Goal: Check status

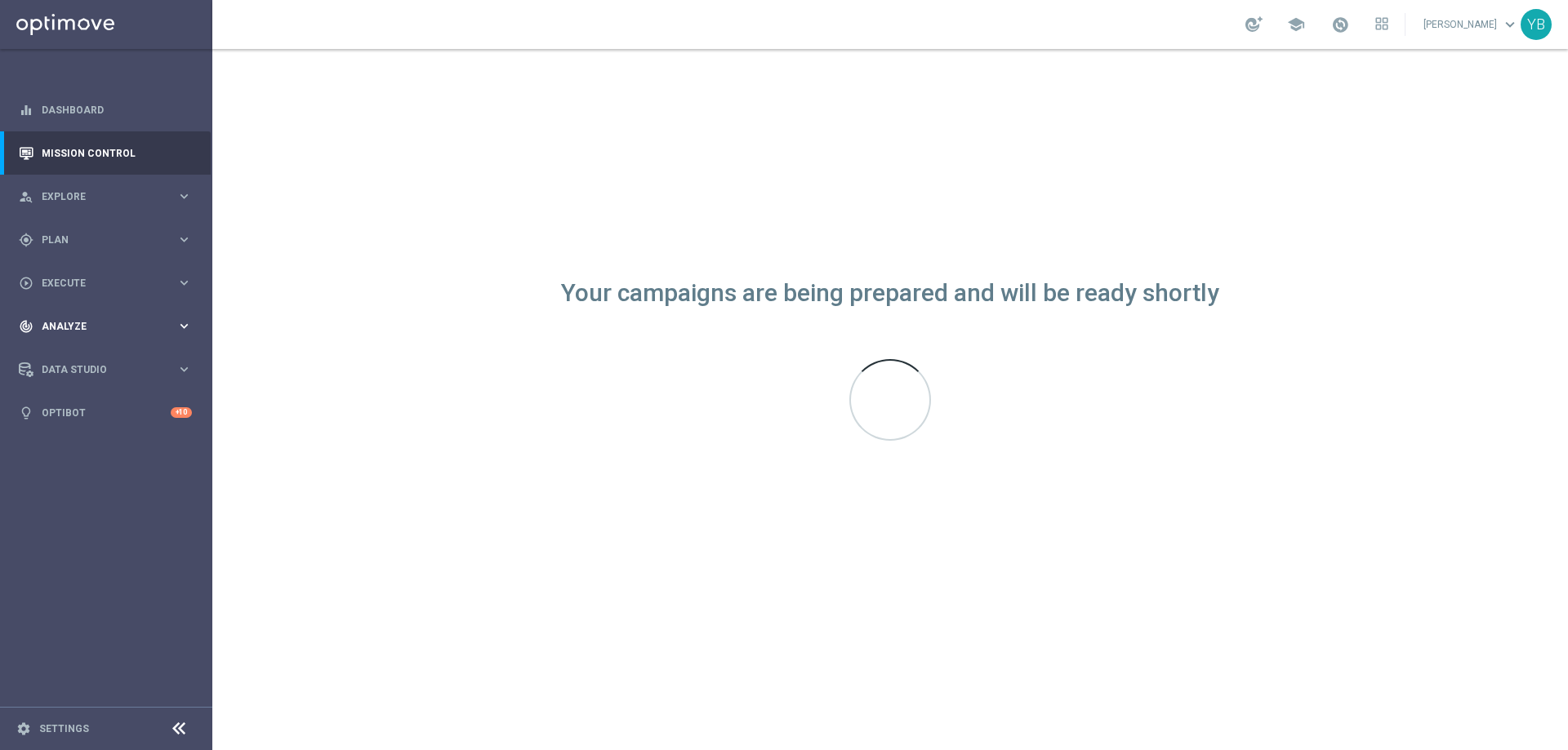
click at [178, 323] on icon "keyboard_arrow_right" at bounding box center [184, 326] width 15 height 15
click at [183, 480] on icon "keyboard_arrow_right" at bounding box center [184, 482] width 15 height 15
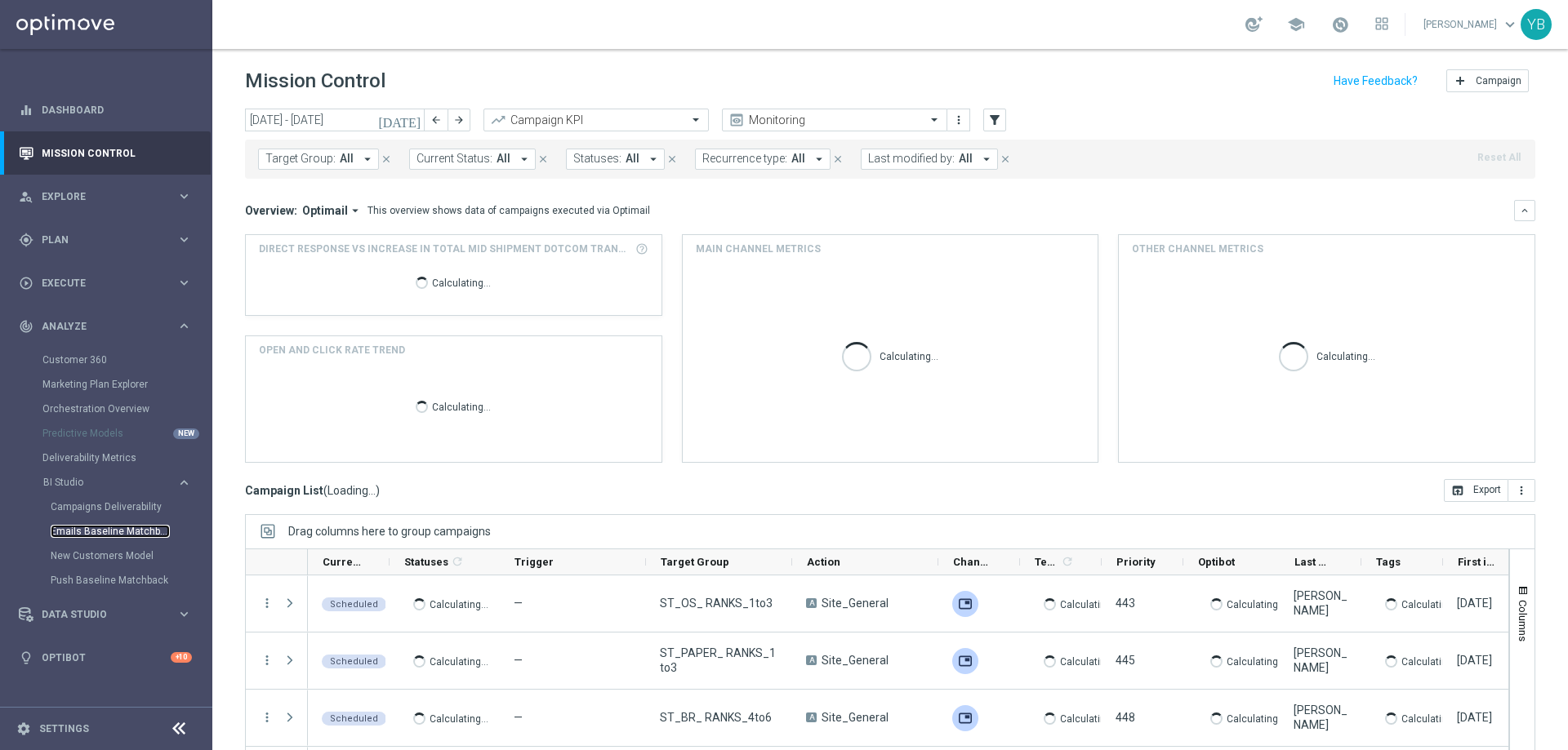
click at [114, 528] on link "Emails Baseline Matchback" at bounding box center [110, 531] width 119 height 13
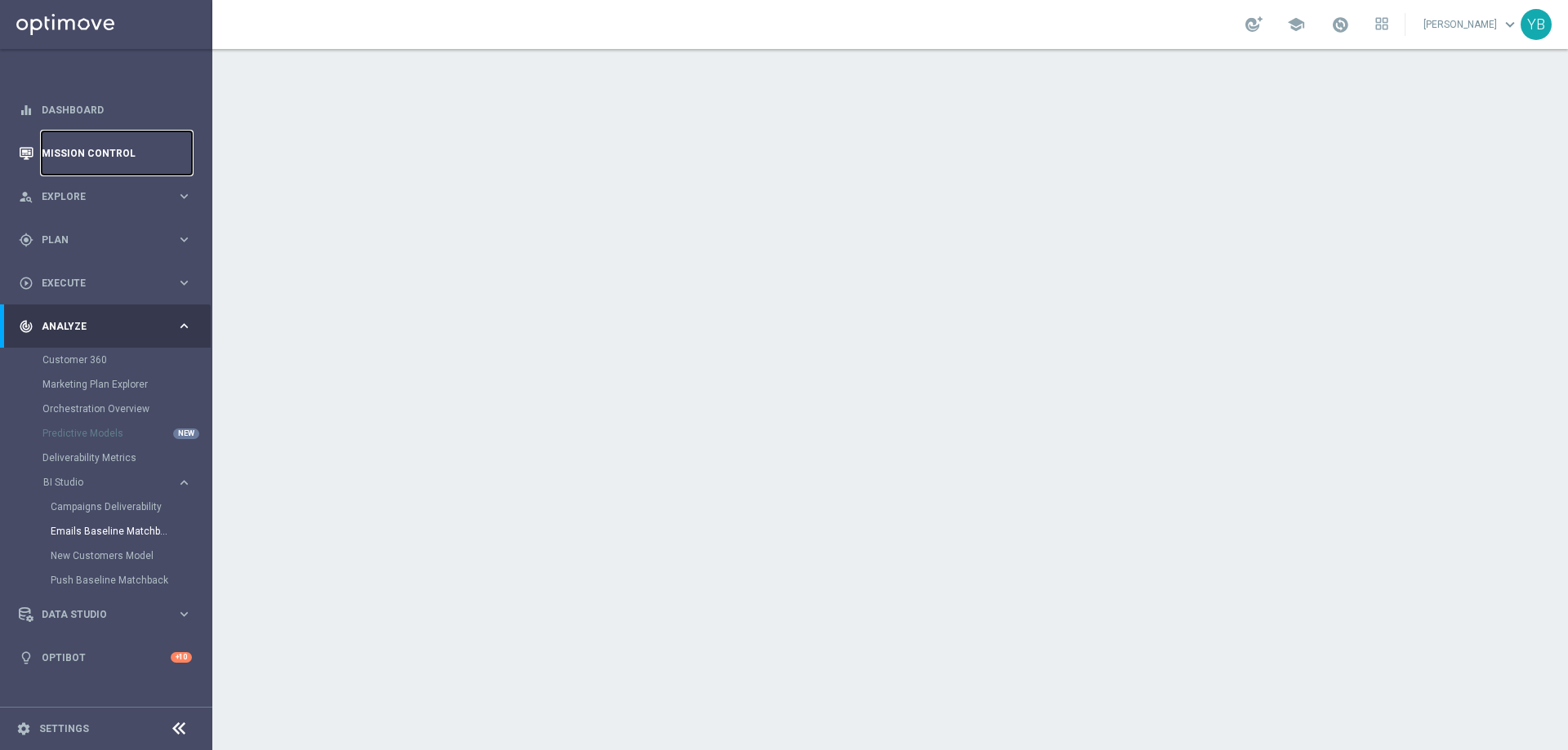
click at [99, 148] on link "Mission Control" at bounding box center [116, 153] width 150 height 43
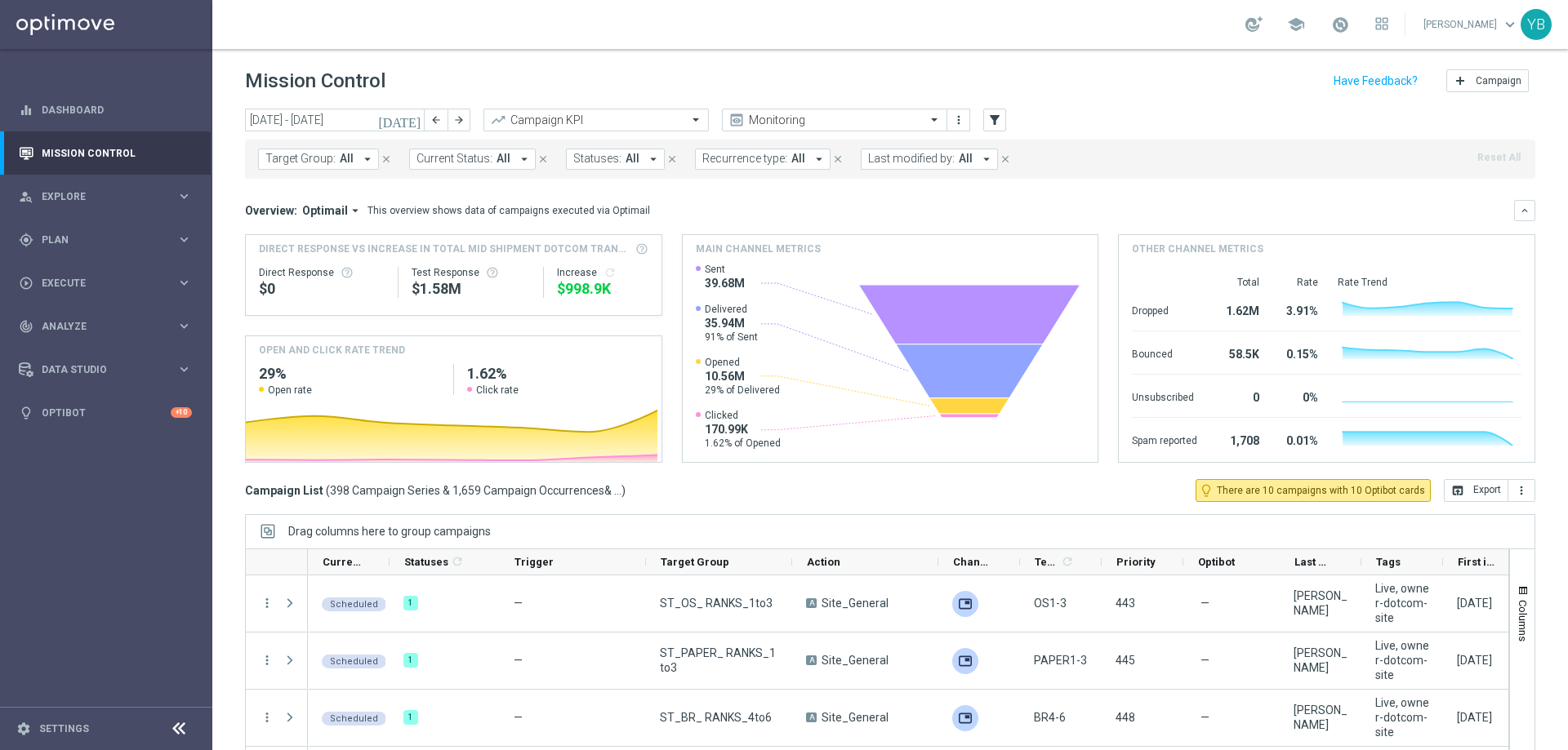
click at [348, 213] on icon "arrow_drop_down" at bounding box center [354, 210] width 14 height 14
click at [411, 123] on icon "[DATE]" at bounding box center [400, 120] width 44 height 14
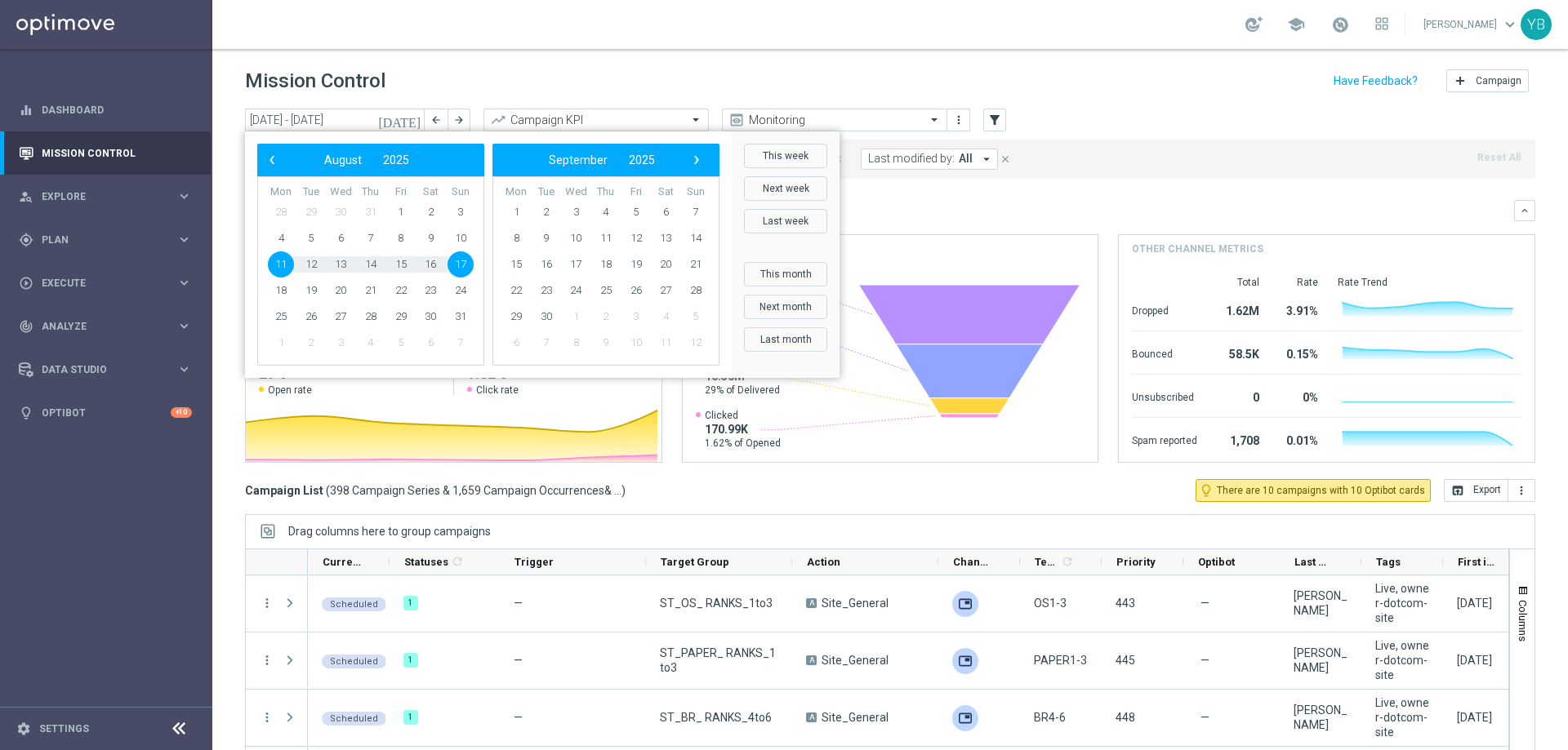
click at [455, 266] on span "17" at bounding box center [461, 264] width 26 height 26
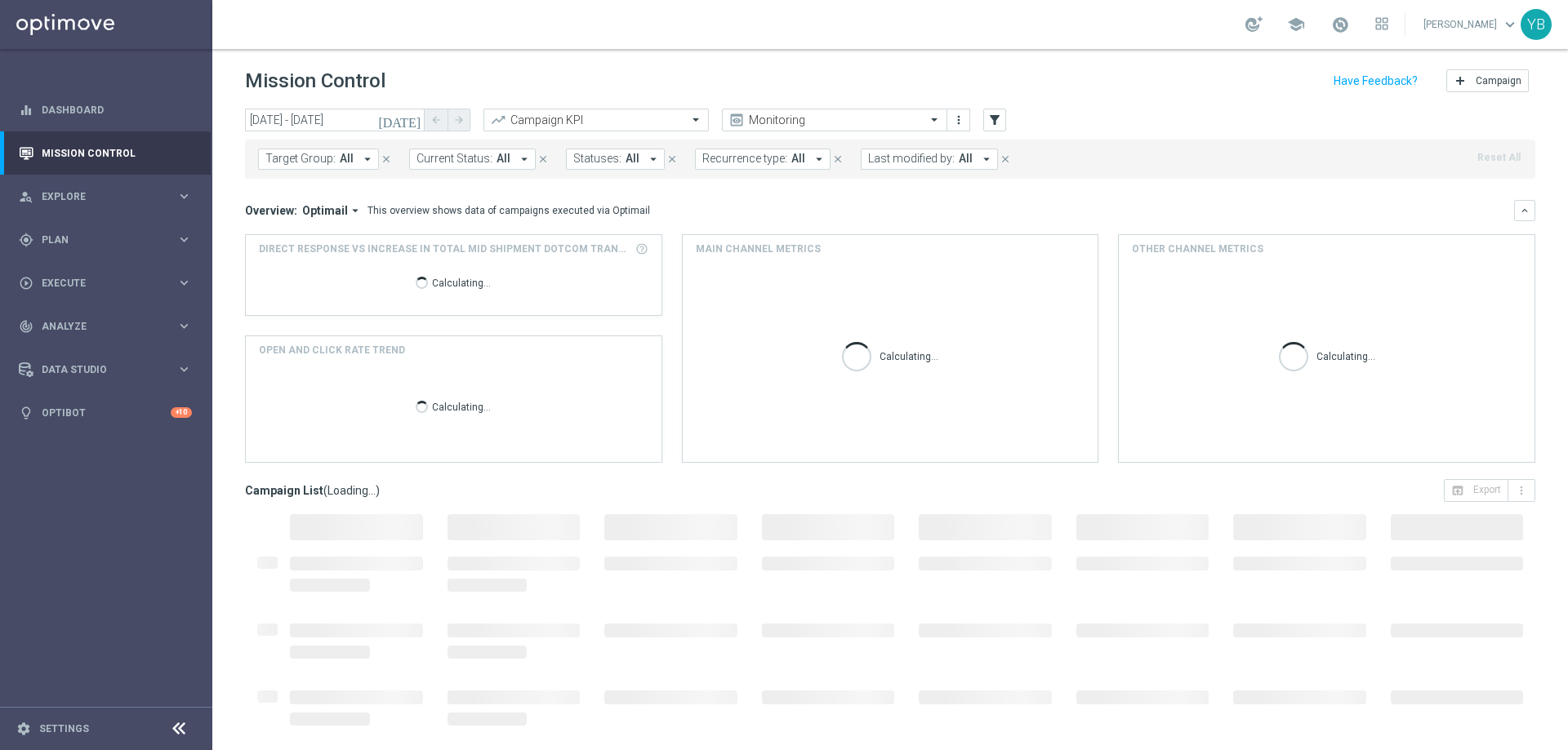
type input "[DATE] - [DATE]"
click at [354, 212] on icon "arrow_drop_down" at bounding box center [354, 210] width 14 height 14
click at [305, 240] on div "Analysis" at bounding box center [309, 235] width 39 height 14
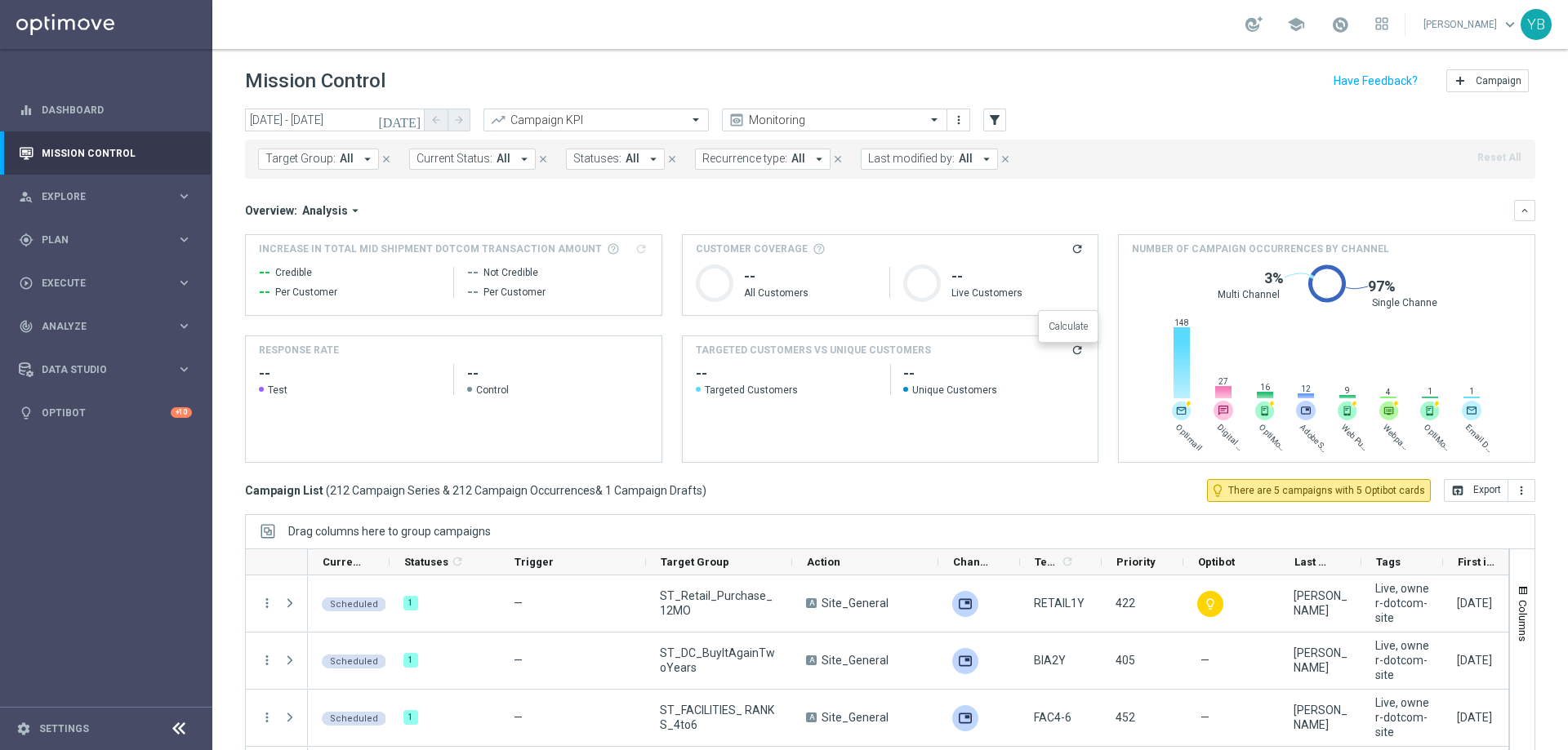
click at [1071, 344] on icon "refresh" at bounding box center [1077, 350] width 13 height 13
